Goal: Information Seeking & Learning: Learn about a topic

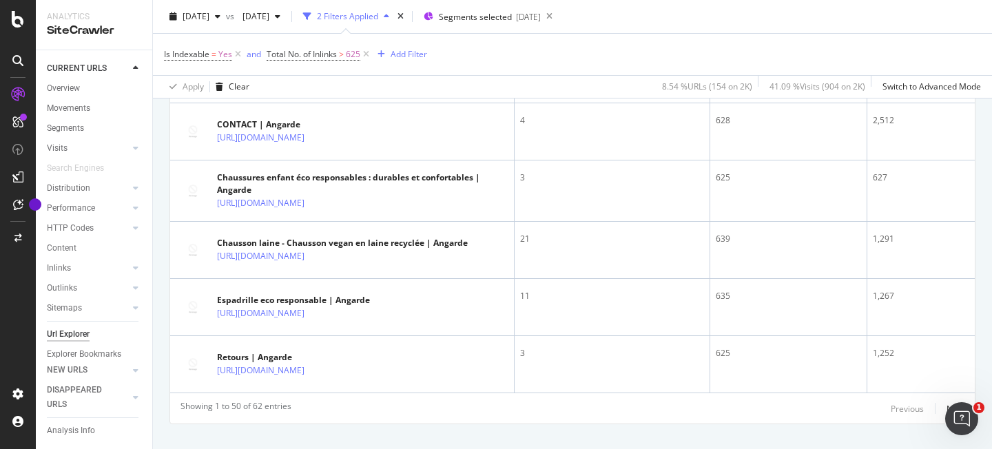
scroll to position [2978, 0]
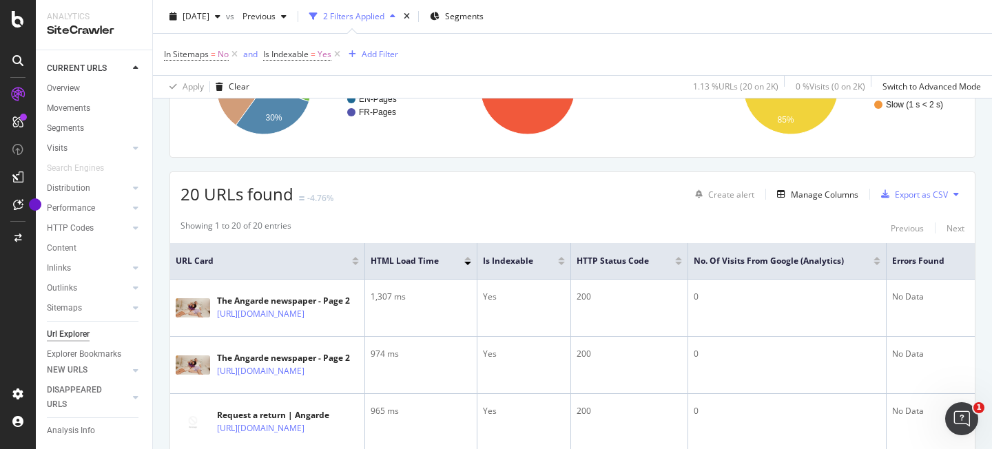
scroll to position [437, 0]
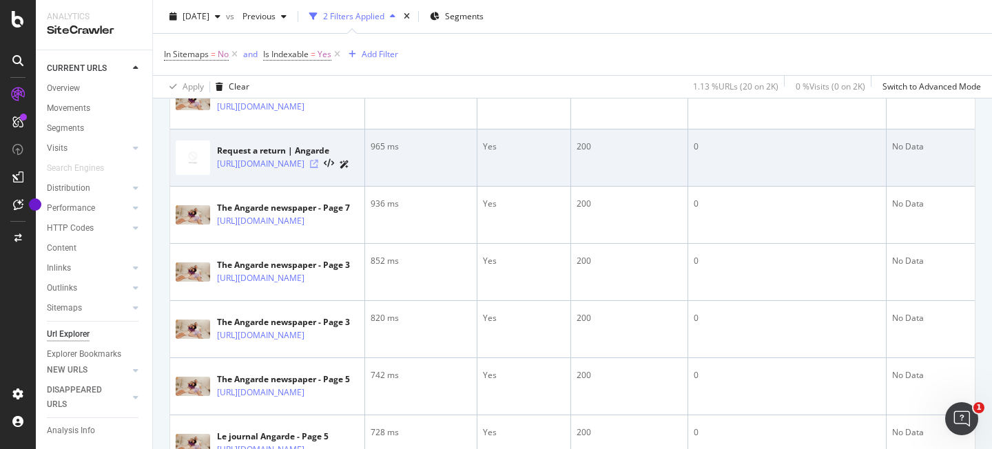
click at [318, 165] on icon at bounding box center [314, 164] width 8 height 8
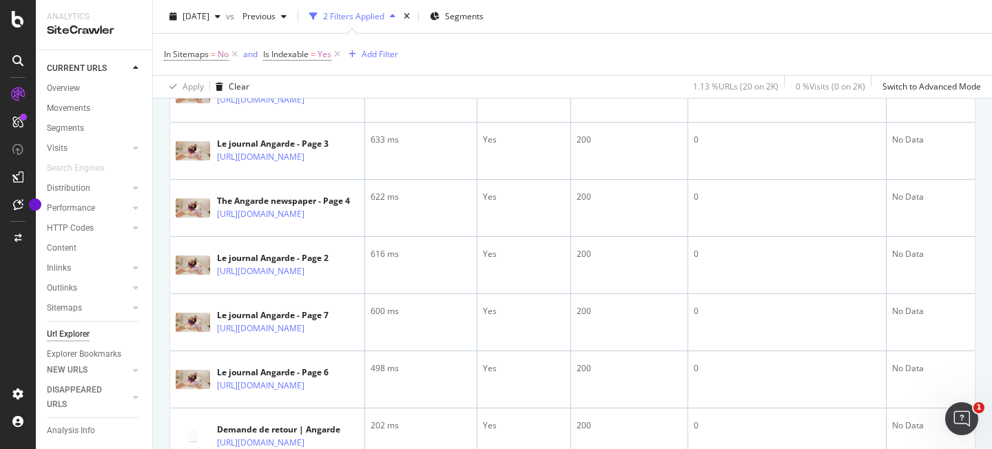
scroll to position [1237, 0]
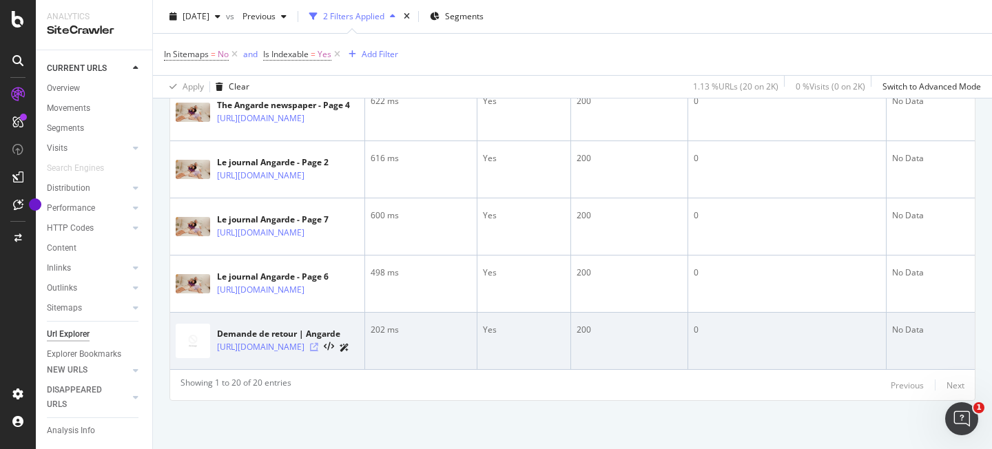
click at [318, 343] on icon at bounding box center [314, 347] width 8 height 8
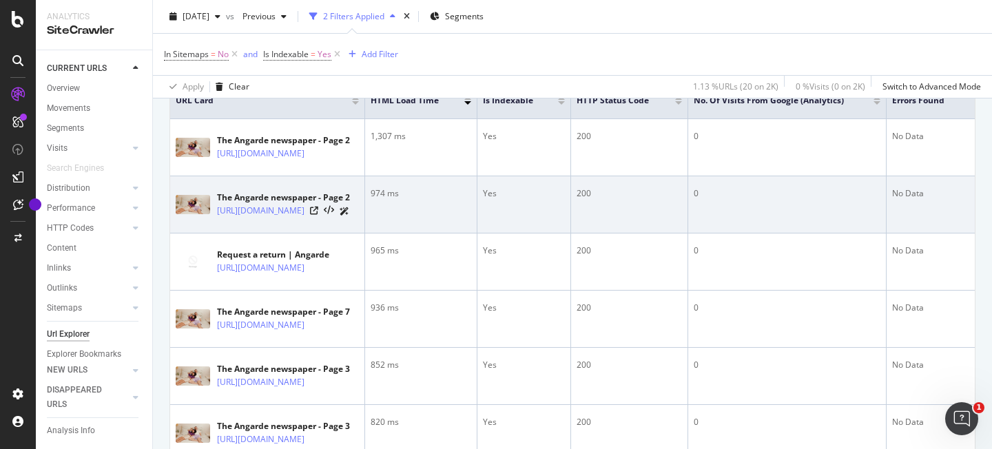
scroll to position [0, 0]
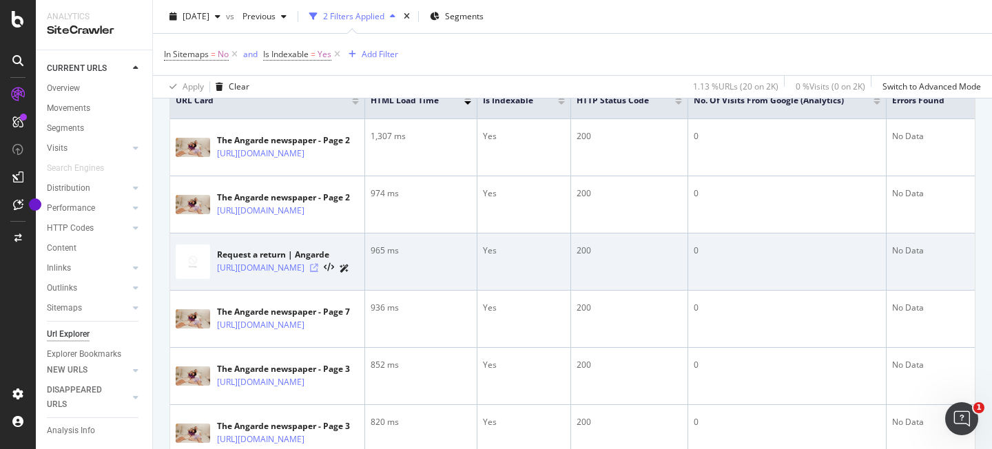
click at [318, 271] on icon at bounding box center [314, 268] width 8 height 8
click at [305, 268] on link "https://angarde.fr/en/pages/demande-de-retour/en" at bounding box center [260, 268] width 87 height 14
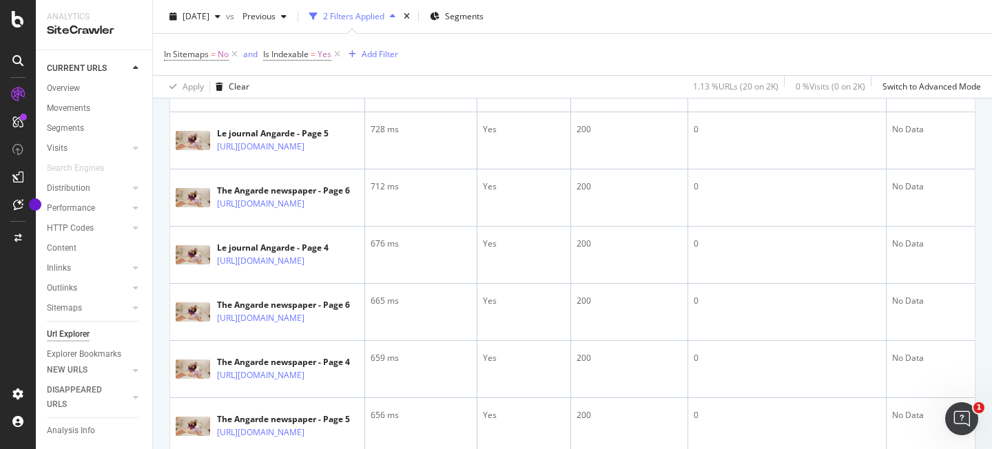
scroll to position [1150, 0]
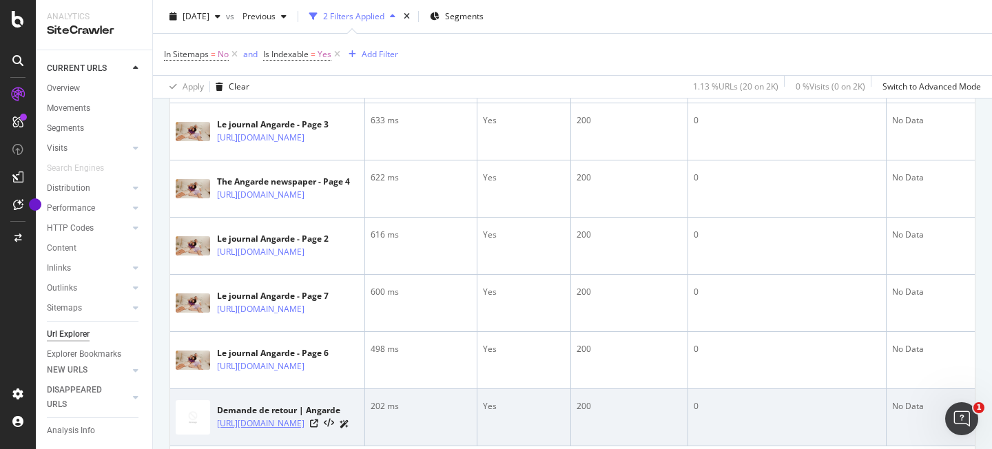
click at [267, 426] on link "https://angarde.fr/pages/demande-de-retour/en" at bounding box center [260, 424] width 87 height 14
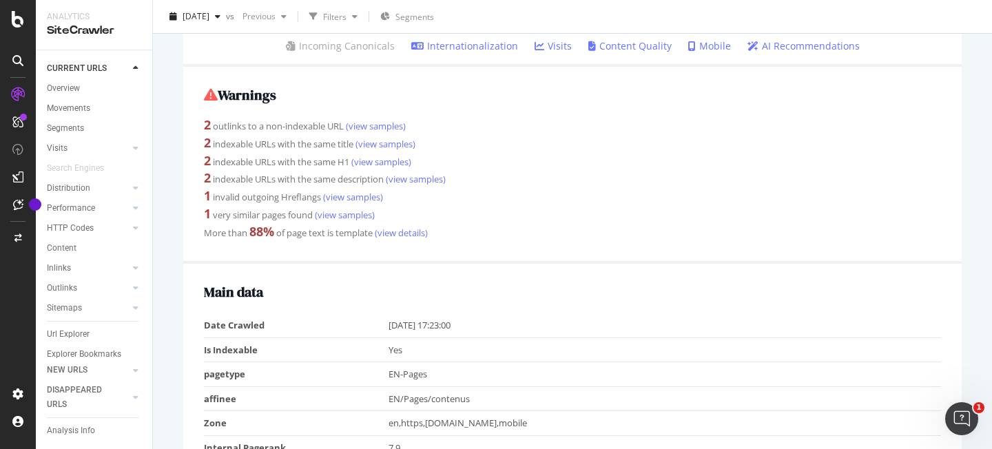
scroll to position [342, 0]
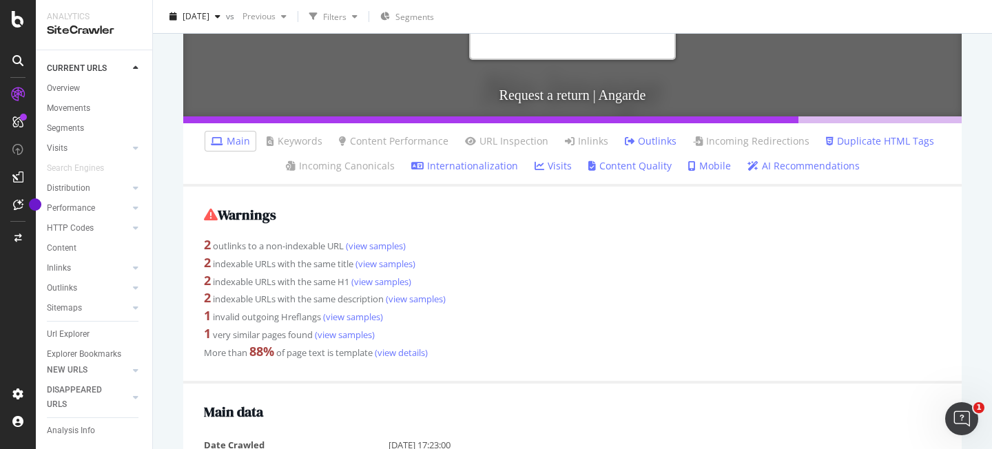
click at [641, 143] on link "Outlinks" at bounding box center [651, 141] width 52 height 14
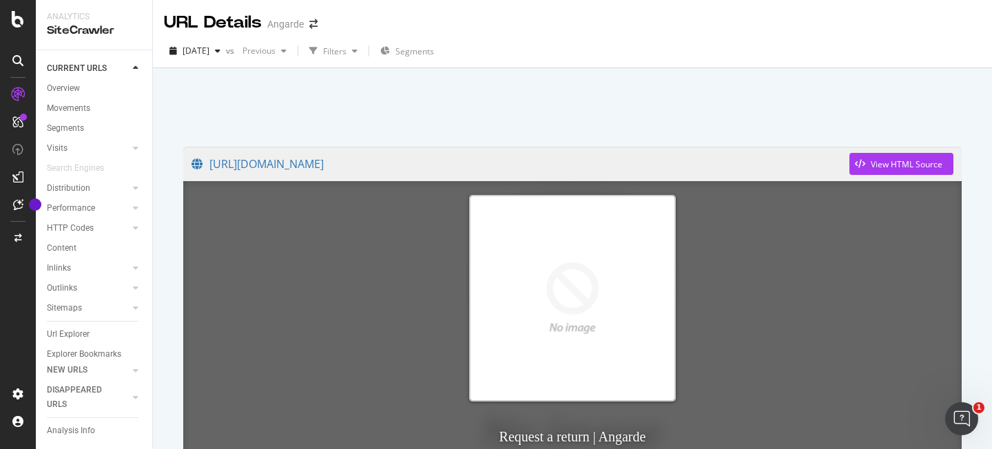
scroll to position [254, 0]
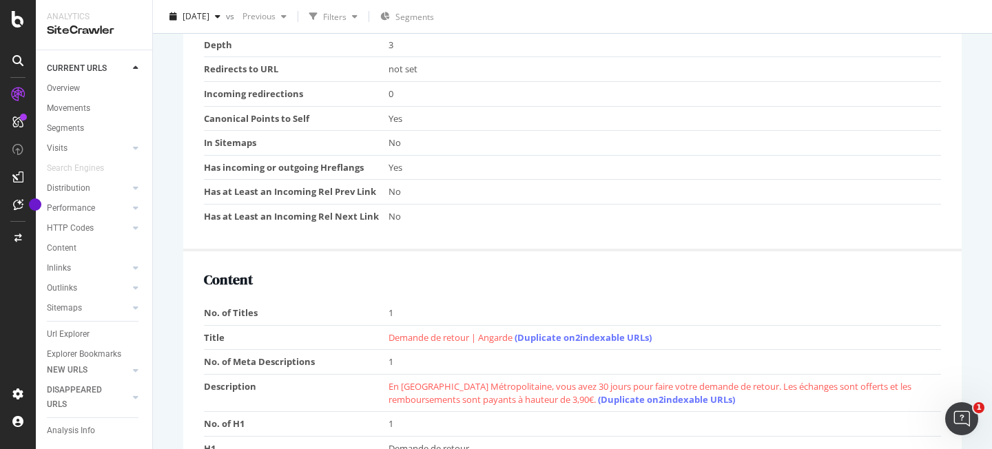
scroll to position [319, 0]
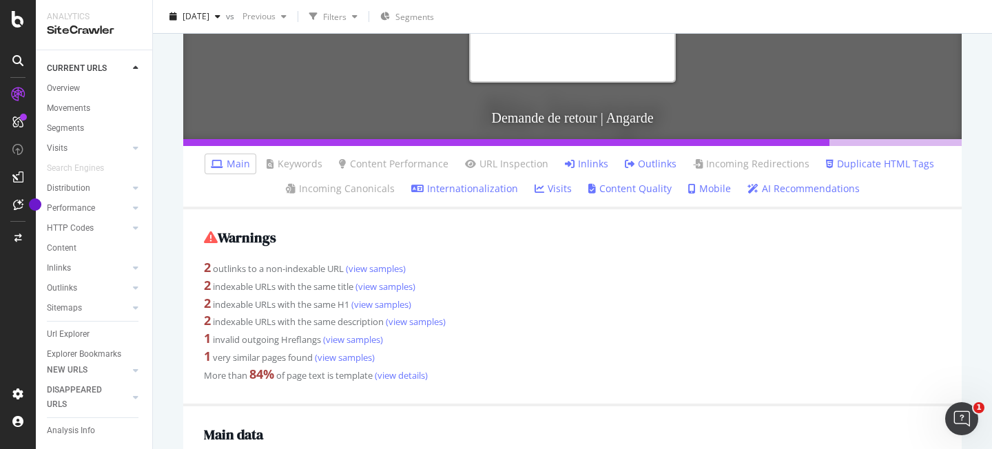
click at [587, 165] on link "Inlinks" at bounding box center [586, 164] width 43 height 14
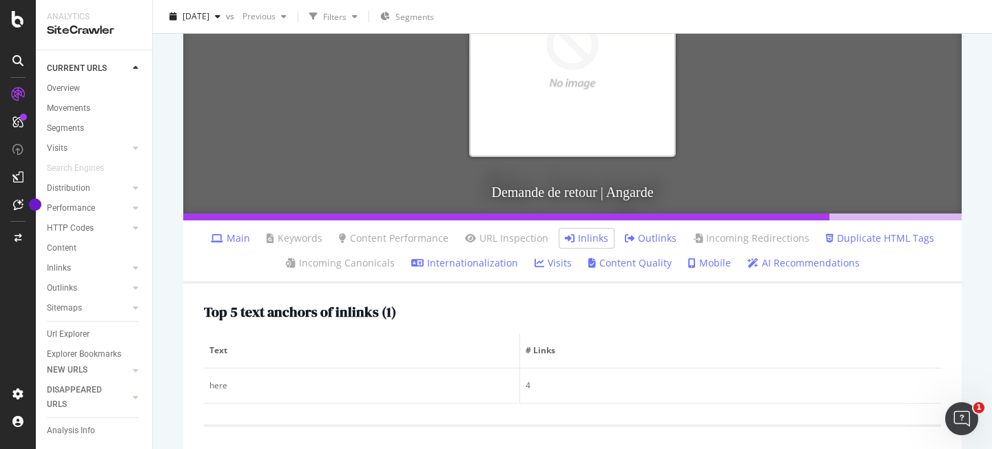
scroll to position [417, 0]
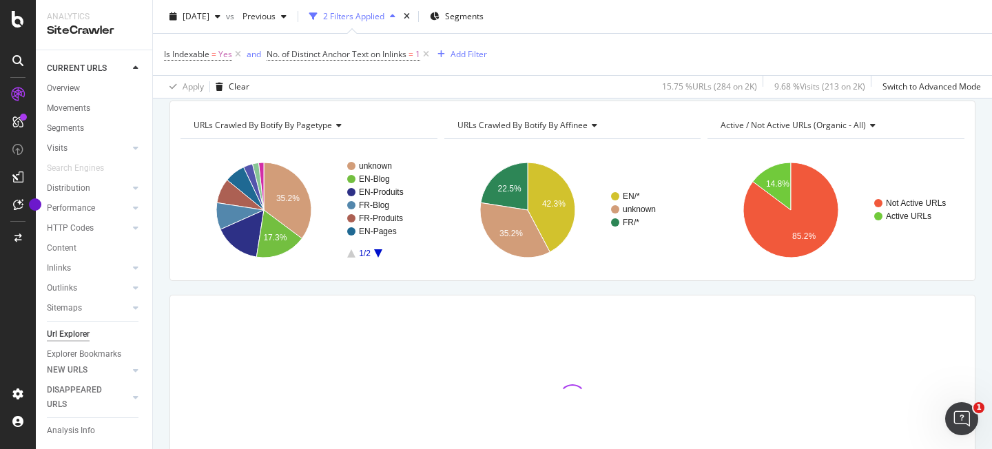
scroll to position [123, 0]
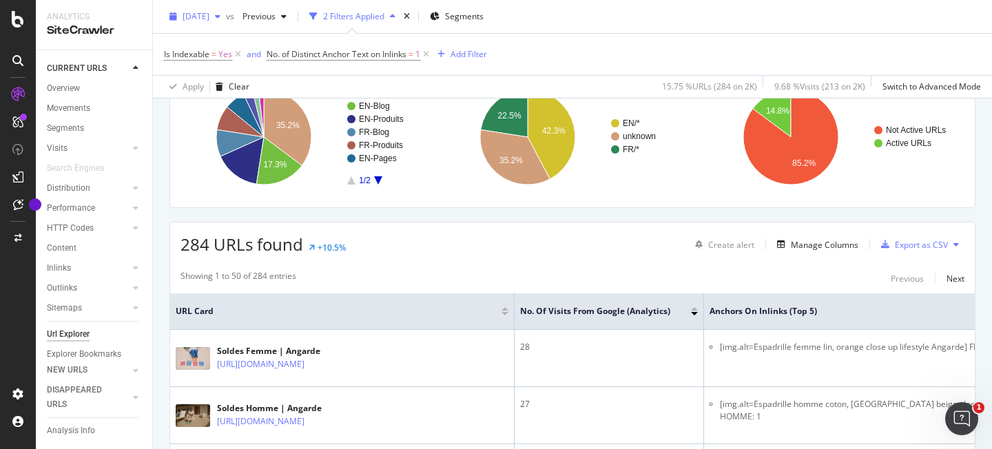
click at [209, 19] on span "2025 Jul. 6th" at bounding box center [196, 16] width 27 height 12
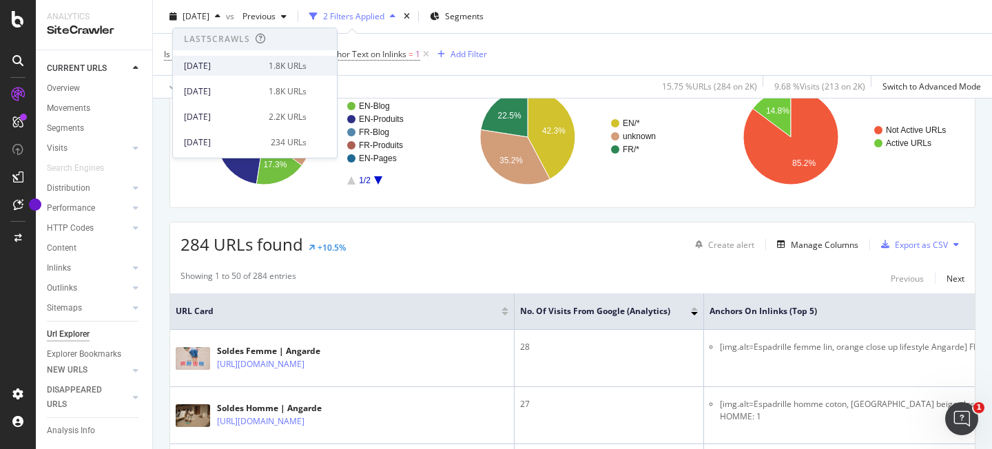
click at [215, 64] on div "[DATE]" at bounding box center [222, 66] width 76 height 12
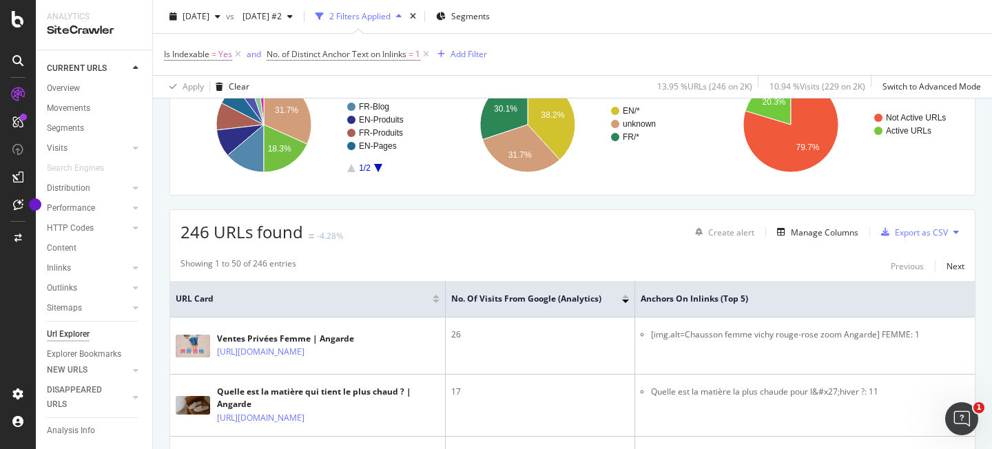
scroll to position [138, 0]
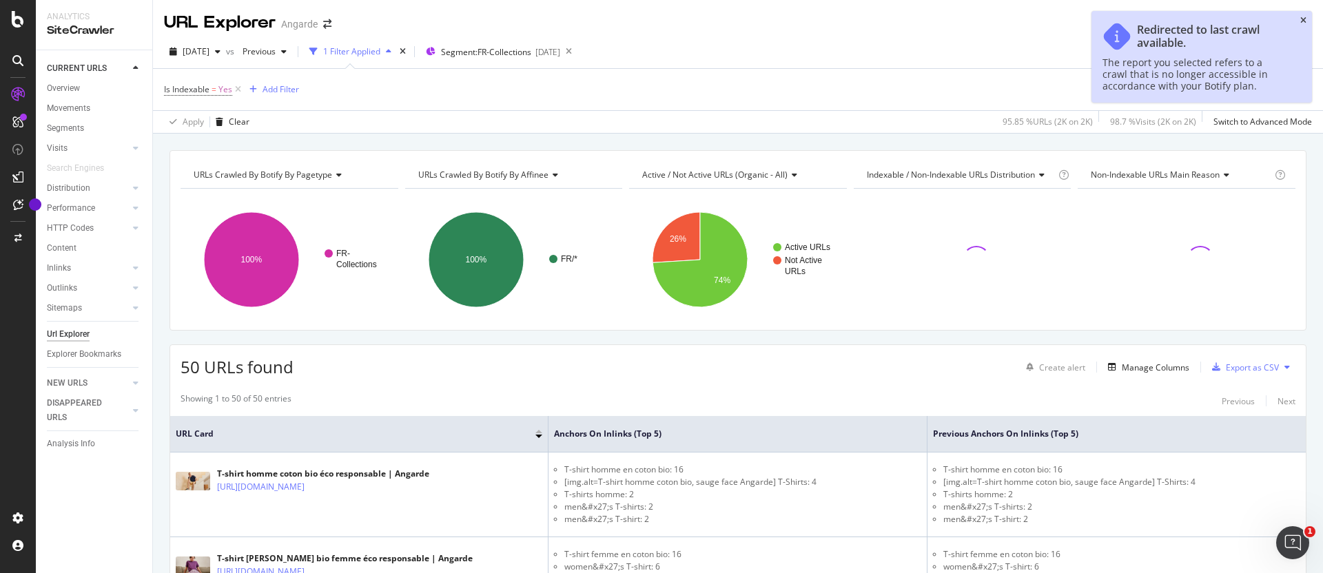
click at [1303, 19] on icon "close toast" at bounding box center [1303, 21] width 6 height 8
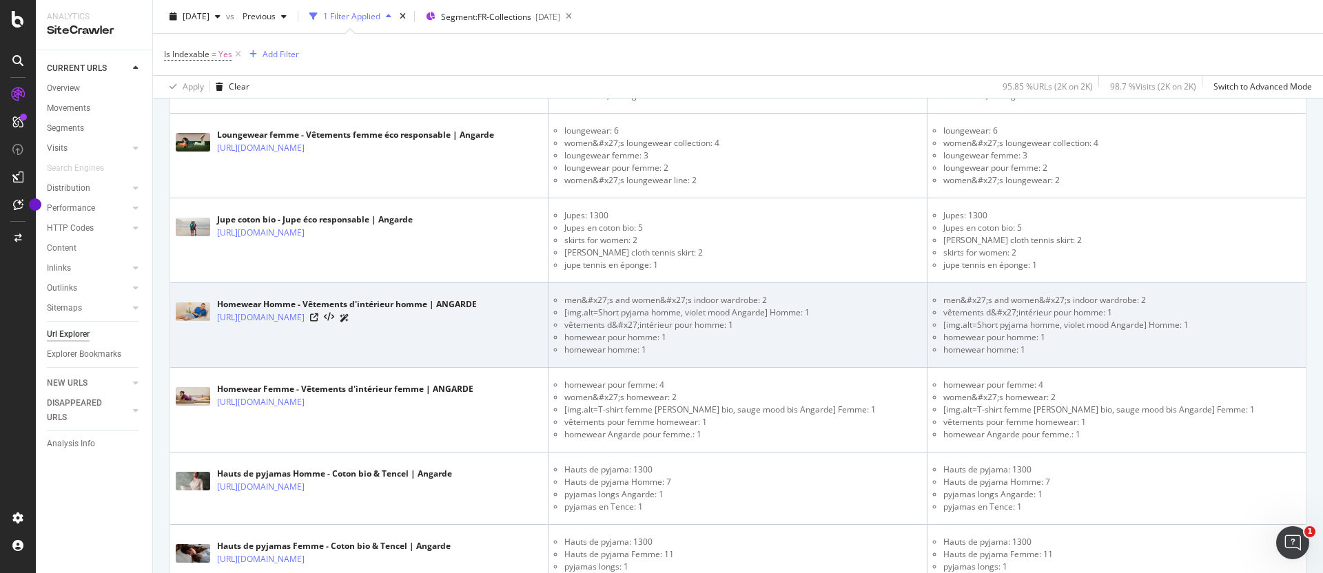
scroll to position [1646, 0]
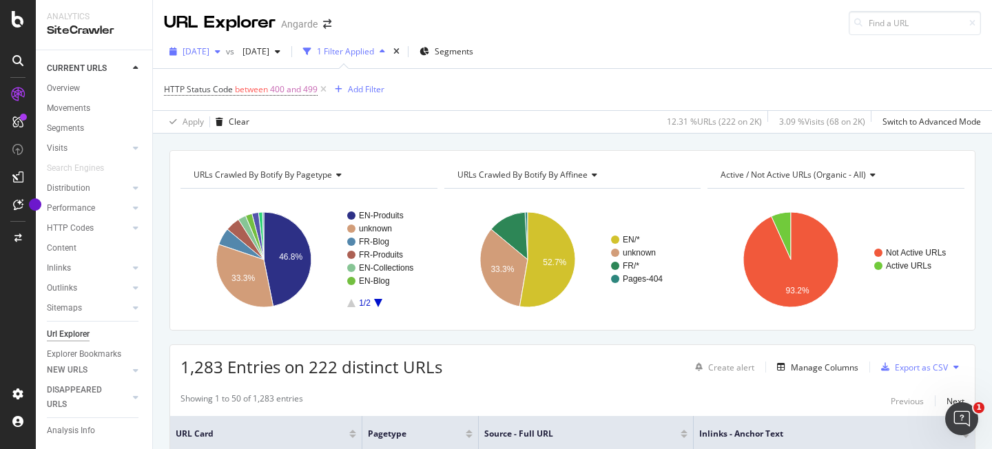
click at [198, 51] on span "[DATE]" at bounding box center [196, 51] width 27 height 12
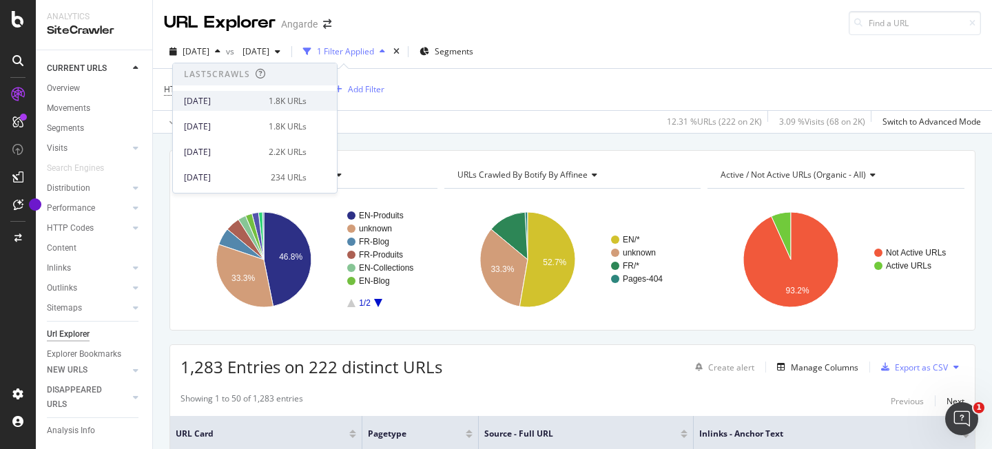
click at [216, 91] on div "2025 Aug. 26th 1.8K URLs" at bounding box center [255, 101] width 164 height 20
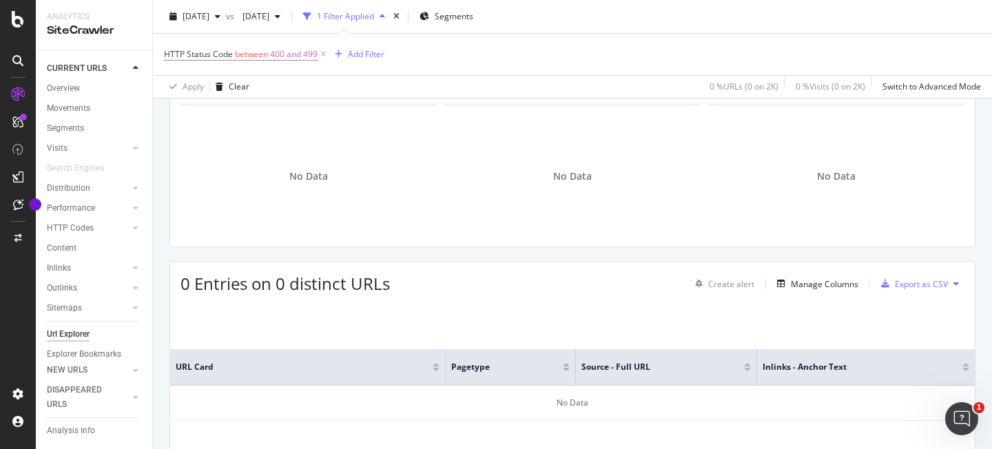
scroll to position [150, 0]
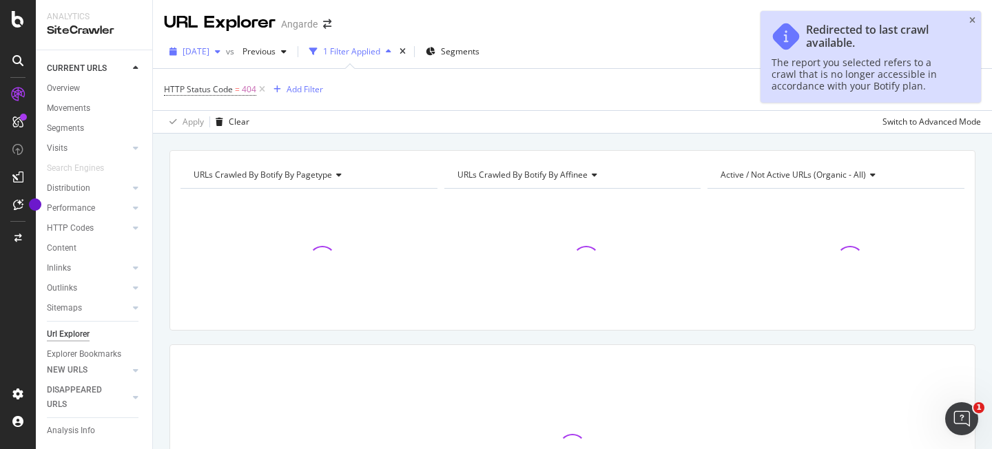
click at [189, 51] on span "[DATE]" at bounding box center [196, 51] width 27 height 12
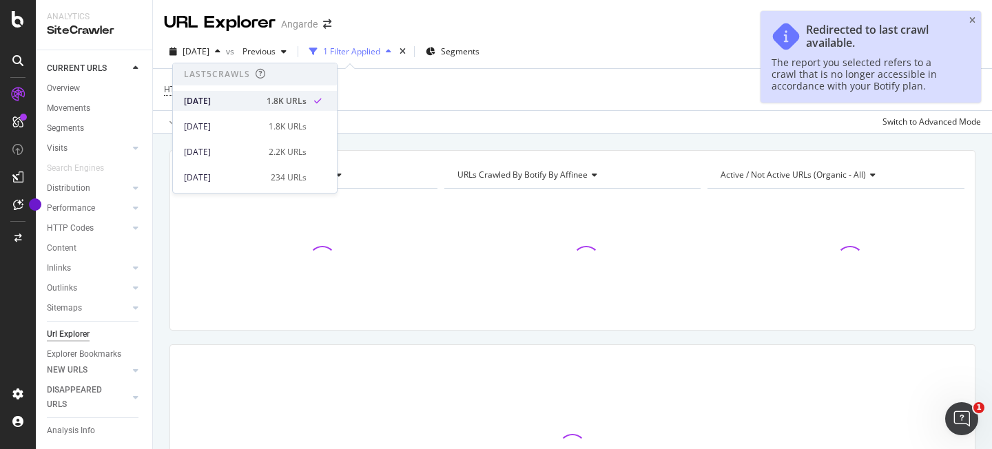
click at [223, 103] on div "[DATE]" at bounding box center [221, 101] width 74 height 12
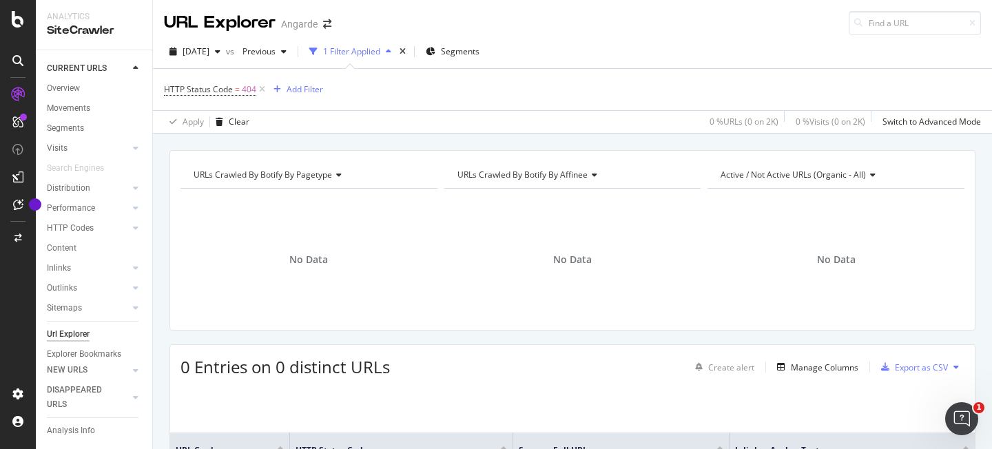
scroll to position [150, 0]
